Goal: Information Seeking & Learning: Find specific fact

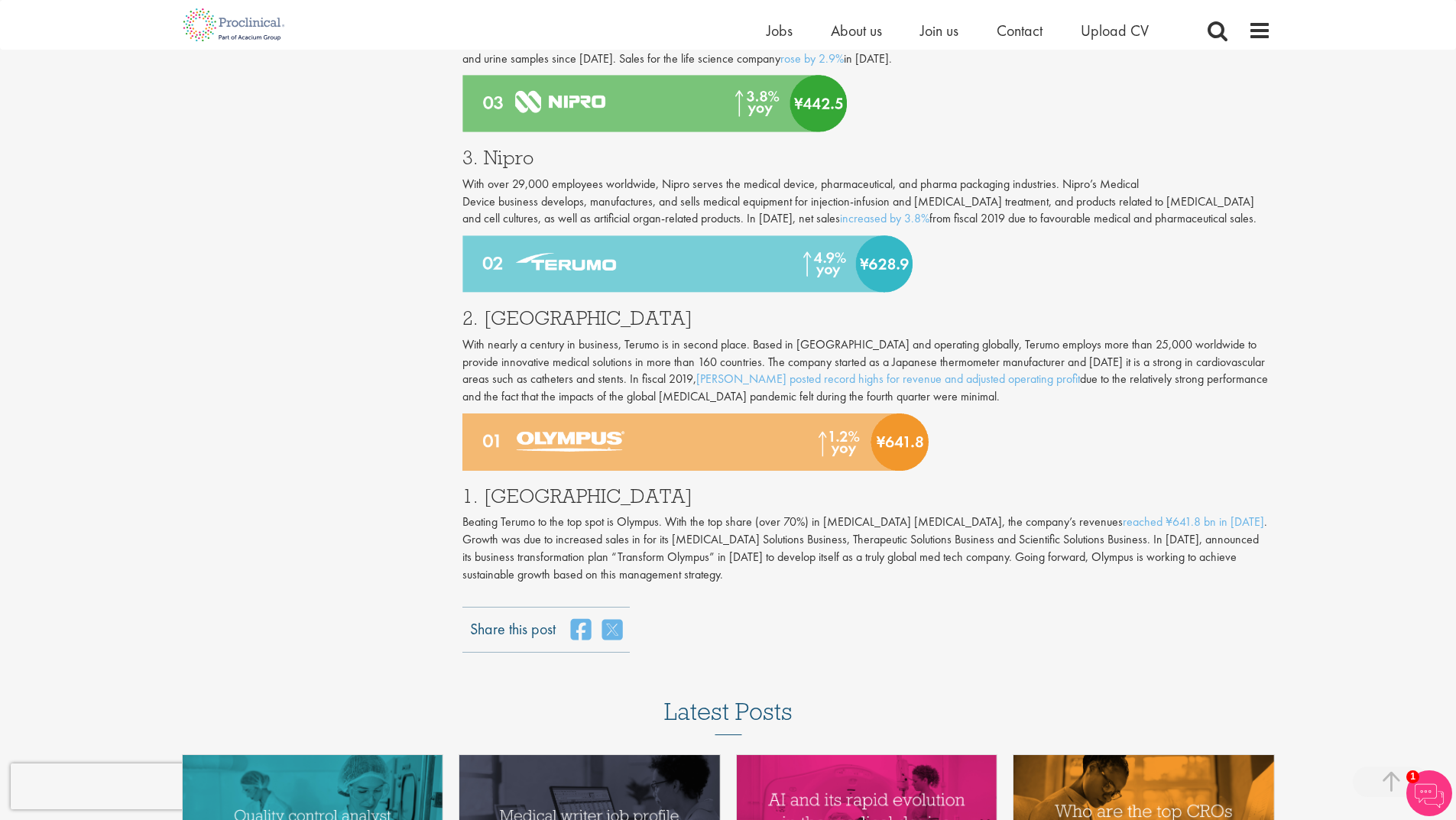
scroll to position [1987, 0]
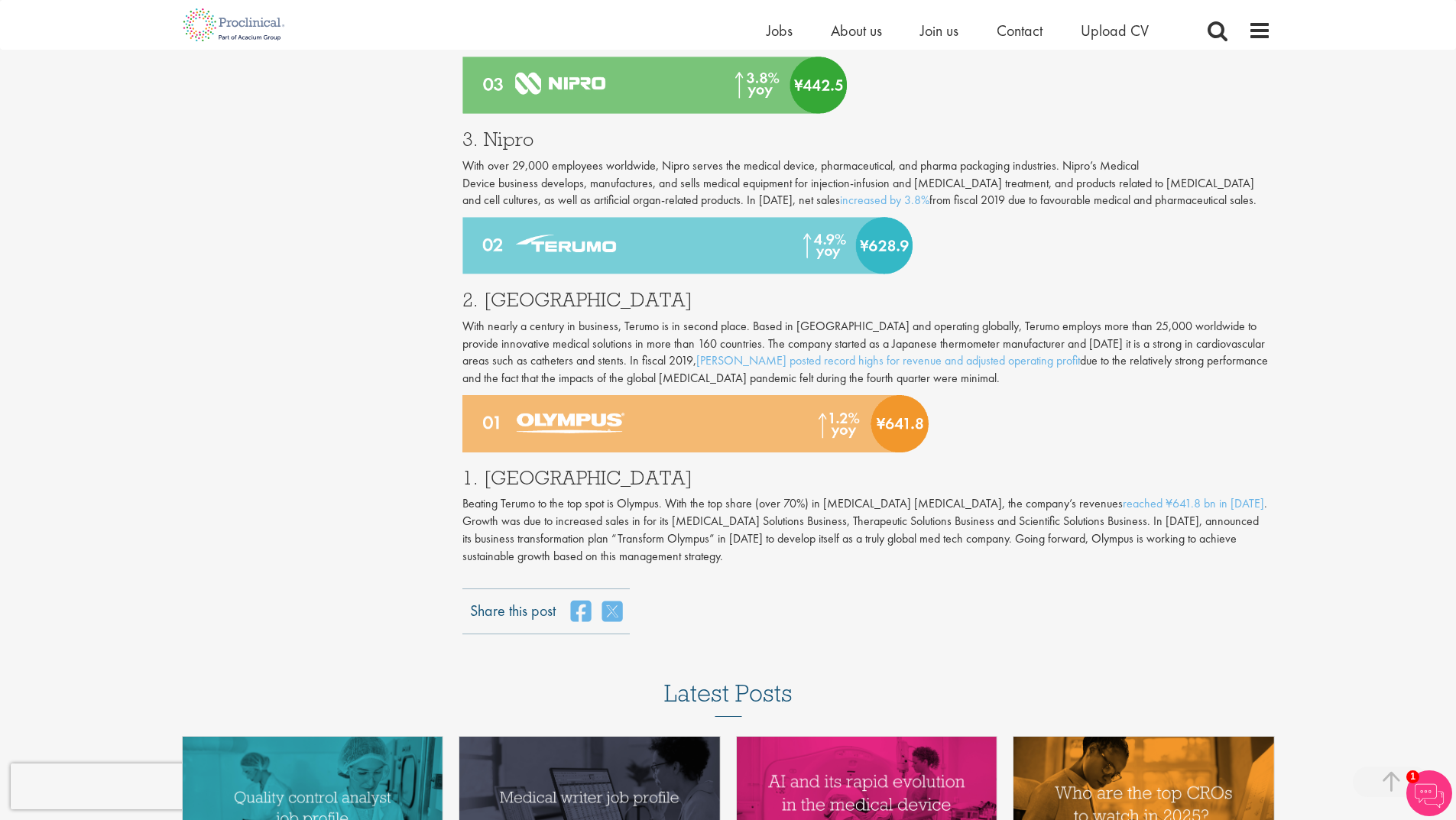
click at [537, 467] on h3 "1. [GEOGRAPHIC_DATA]" at bounding box center [867, 477] width 809 height 20
click at [544, 467] on h3 "1. [GEOGRAPHIC_DATA]" at bounding box center [867, 477] width 809 height 20
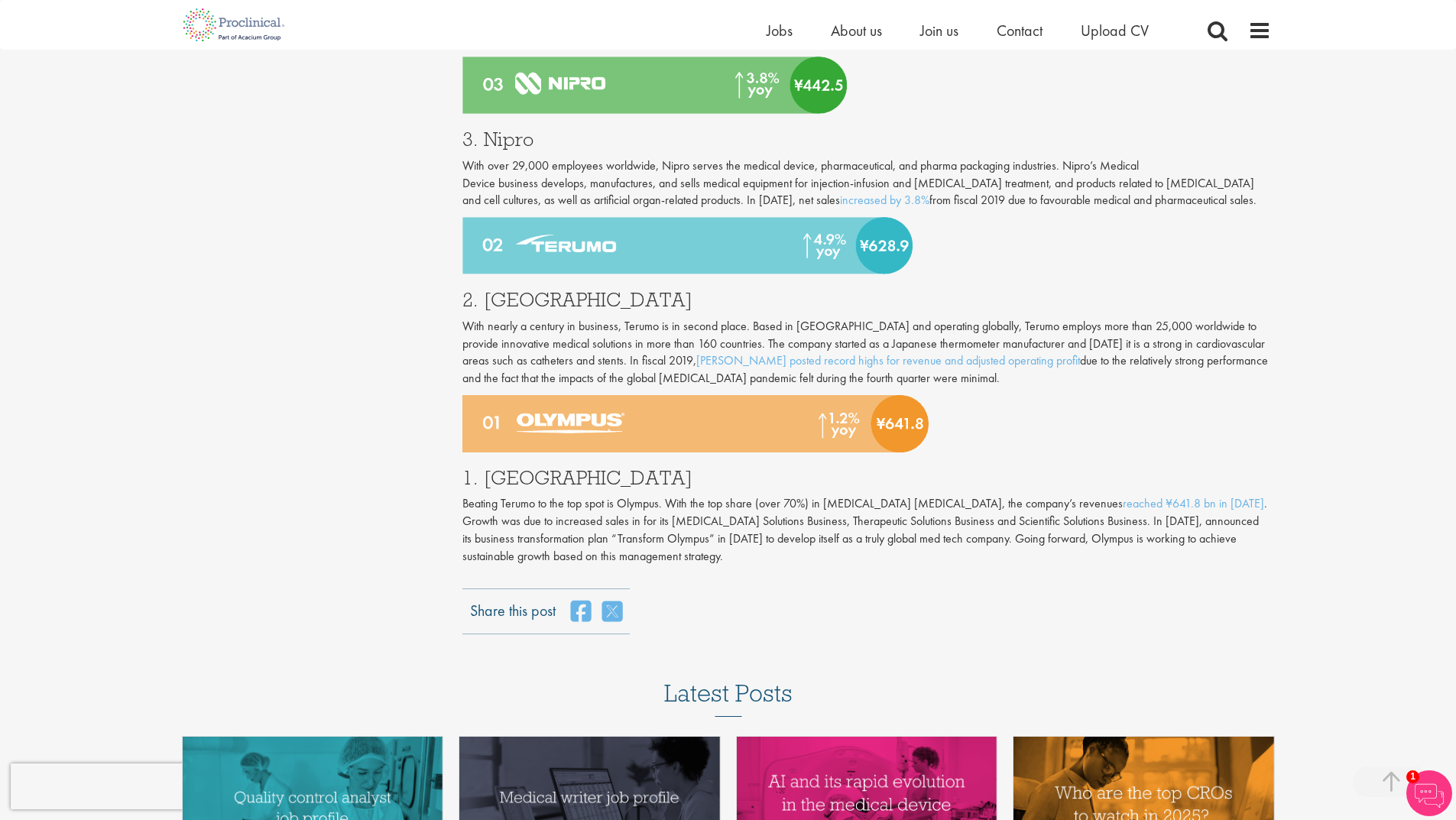
click at [540, 289] on h3 "2. [GEOGRAPHIC_DATA]" at bounding box center [867, 299] width 809 height 20
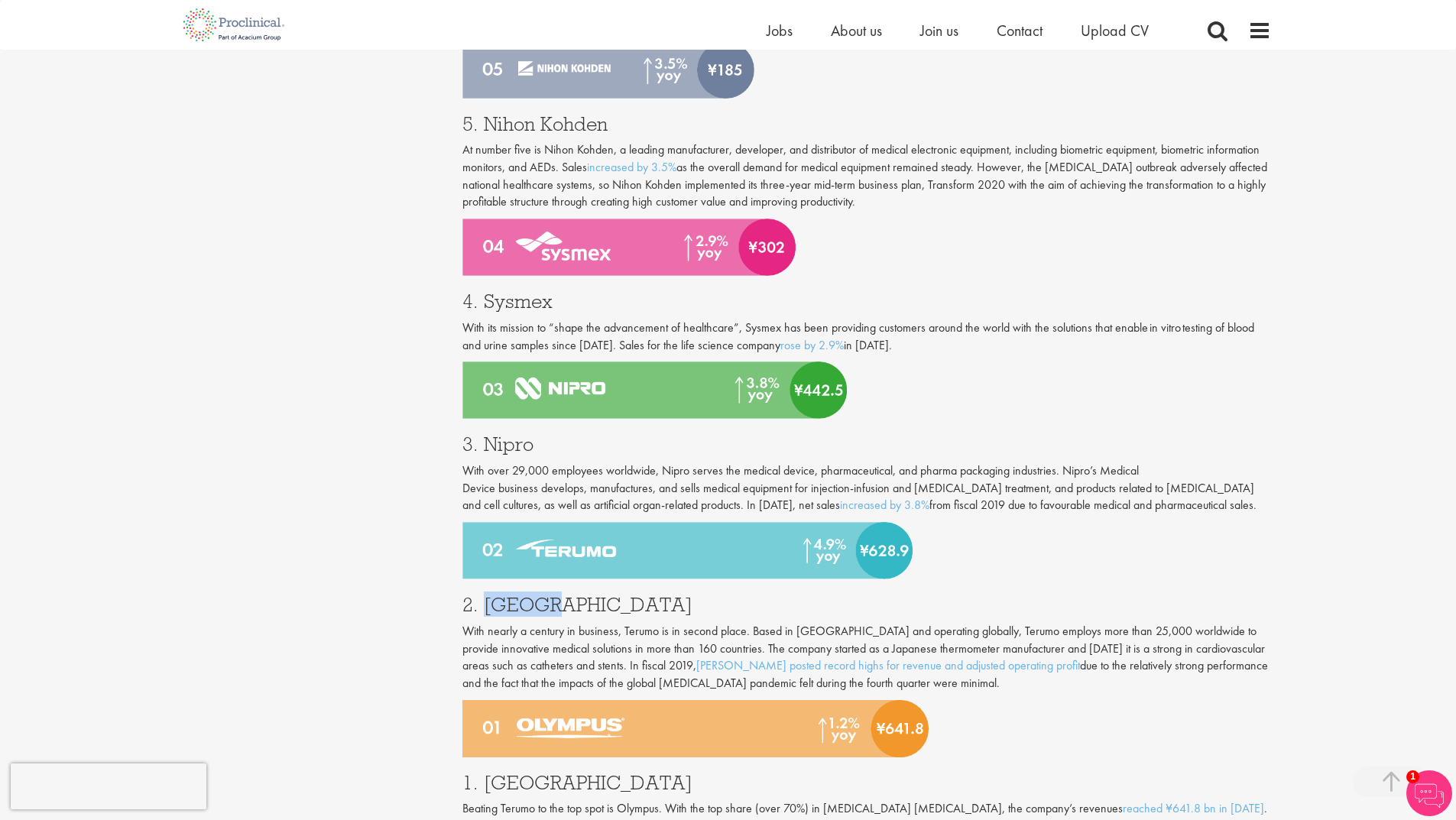
scroll to position [1681, 0]
click at [528, 292] on h3 "4. Sysmex" at bounding box center [867, 302] width 809 height 20
click at [521, 435] on h3 "3. Nipro" at bounding box center [867, 444] width 809 height 20
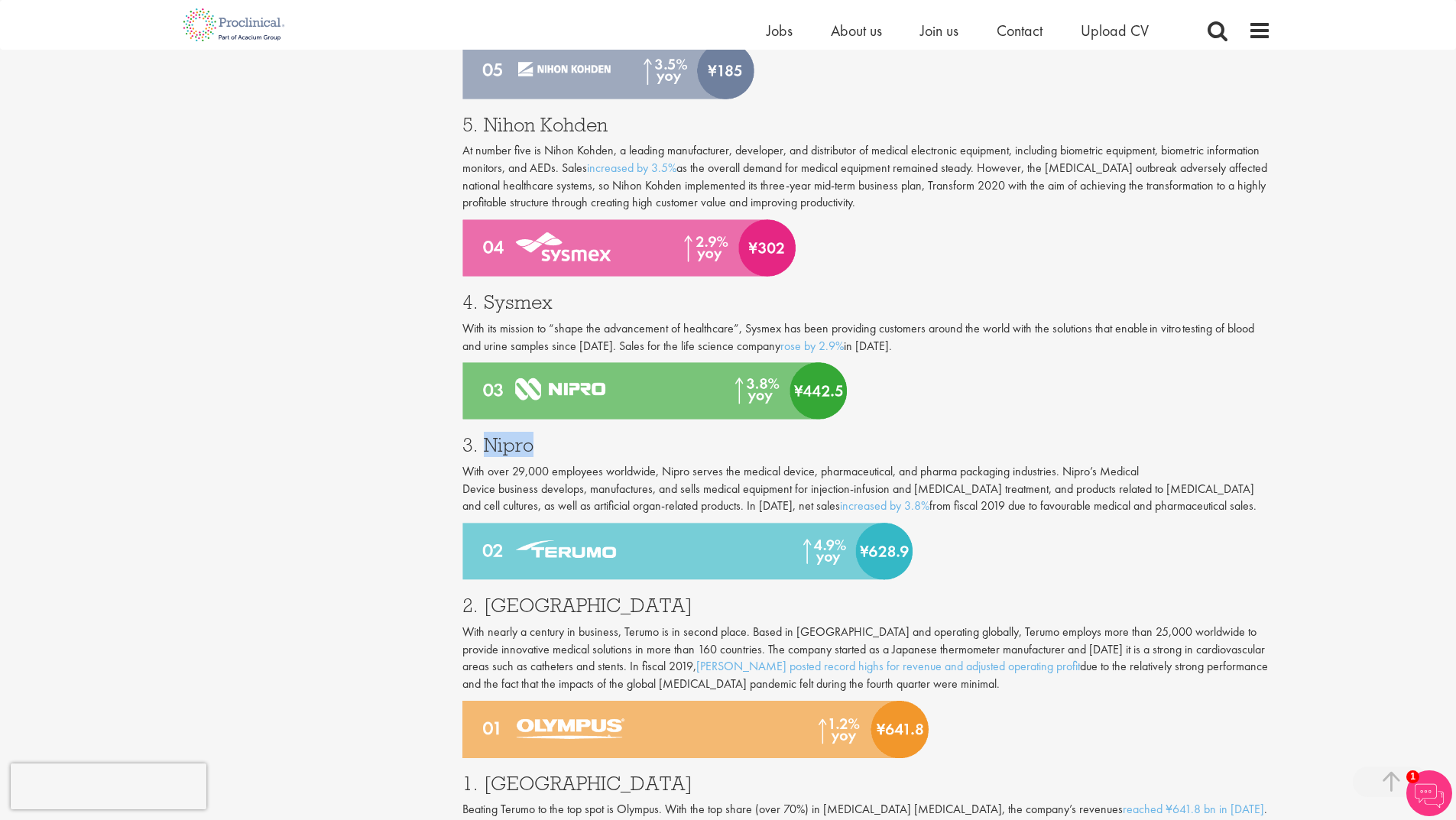
click at [521, 435] on h3 "3. Nipro" at bounding box center [867, 444] width 809 height 20
